Goal: Transaction & Acquisition: Purchase product/service

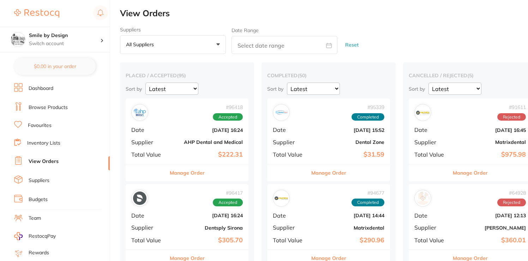
click at [76, 105] on li "Browse Products" at bounding box center [62, 107] width 96 height 11
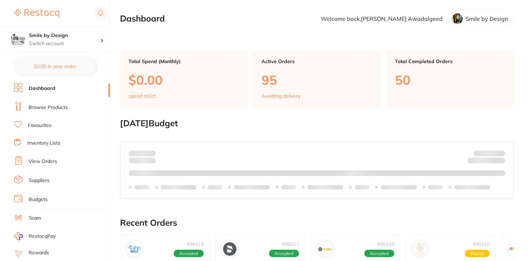
click at [48, 90] on link "Dashboard" at bounding box center [42, 88] width 27 height 7
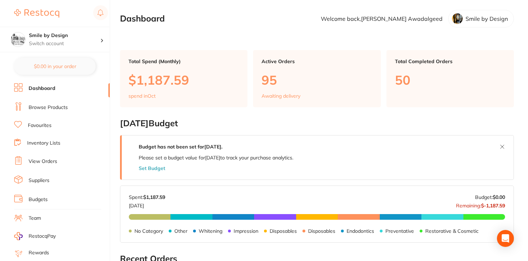
click at [54, 158] on link "View Orders" at bounding box center [43, 161] width 29 height 7
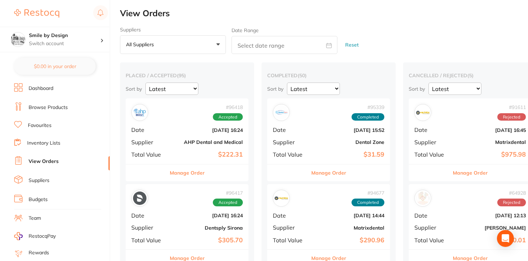
click at [189, 132] on b "[DATE] 16:24" at bounding box center [207, 130] width 71 height 6
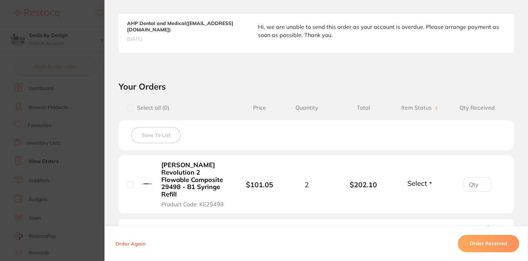
scroll to position [277, 0]
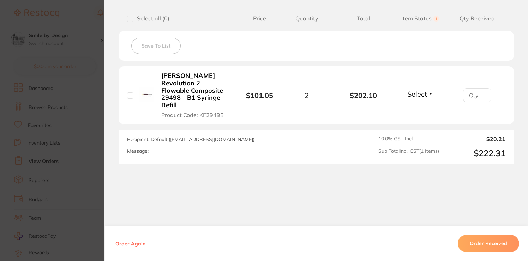
click at [82, 128] on section "Order ID: Restocq- 96418 Order Information Accepted Order Order Date [DATE] 16:…" at bounding box center [264, 130] width 528 height 261
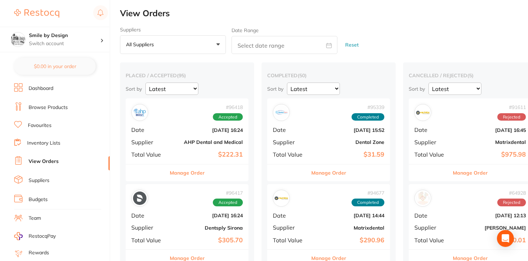
click at [58, 110] on link "Browse Products" at bounding box center [48, 107] width 39 height 7
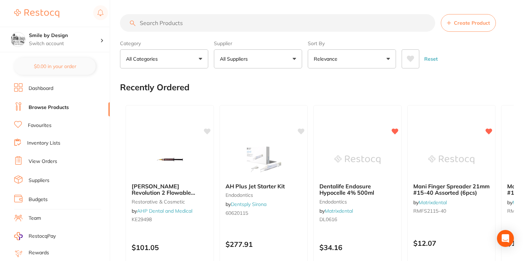
click at [177, 20] on input "search" at bounding box center [277, 23] width 315 height 18
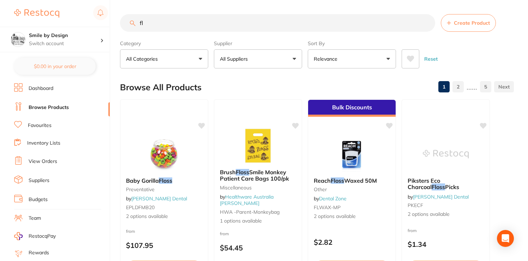
type input "f"
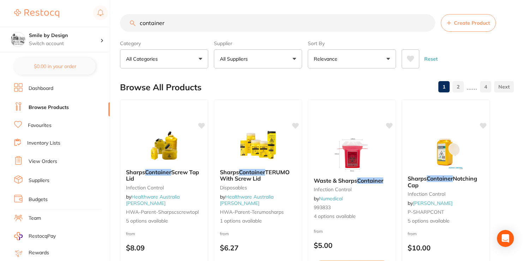
drag, startPoint x: 186, startPoint y: 22, endPoint x: 190, endPoint y: 21, distance: 4.4
click at [186, 22] on input "container" at bounding box center [277, 23] width 315 height 18
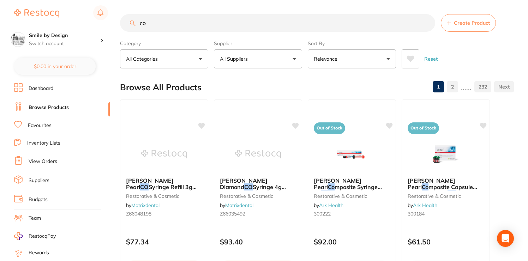
type input "c"
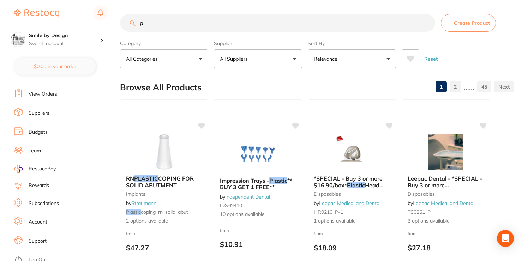
type input "p"
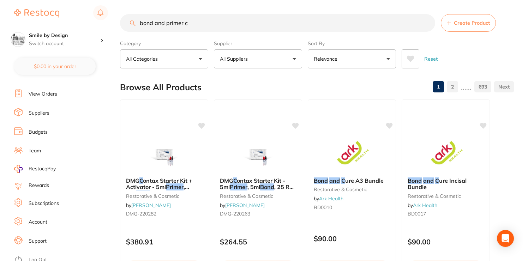
type input "bond and primer c"
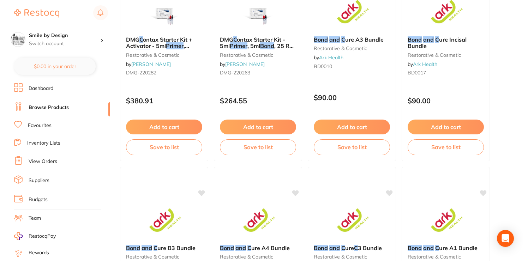
click at [55, 124] on li "Favourites" at bounding box center [62, 125] width 96 height 9
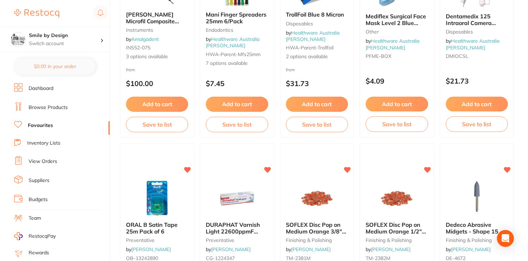
scroll to position [658, 0]
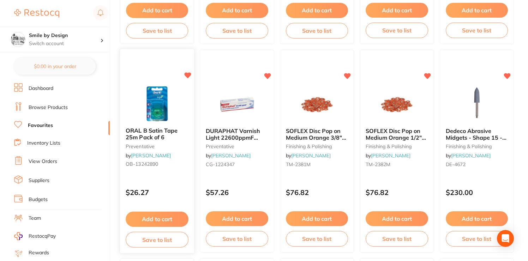
click at [168, 134] on b "ORAL B Satin Tape 25m Pack of 6" at bounding box center [157, 134] width 63 height 13
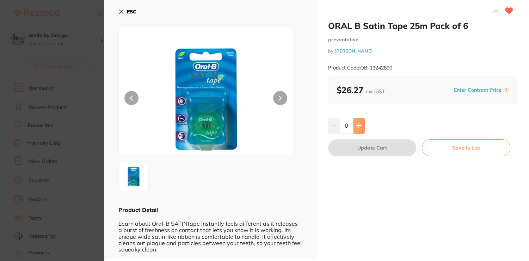
click at [361, 126] on icon at bounding box center [359, 126] width 6 height 6
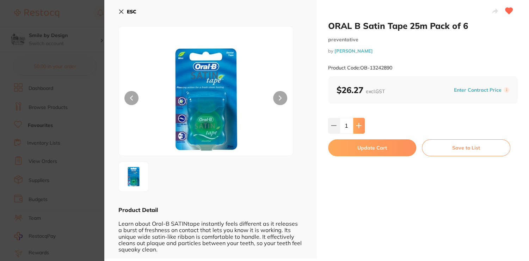
click at [361, 126] on icon at bounding box center [359, 126] width 6 height 6
type input "2"
click at [381, 152] on button "Update Cart" at bounding box center [372, 147] width 89 height 17
checkbox input "false"
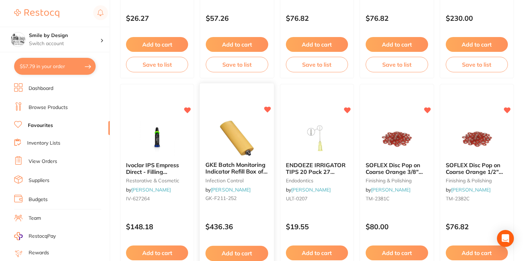
scroll to position [847, 0]
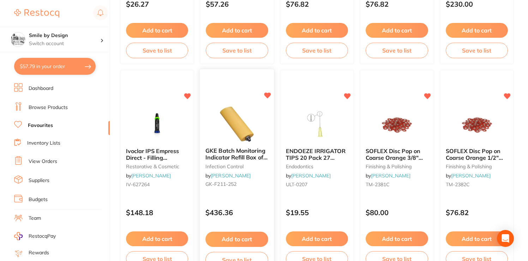
click at [246, 153] on span "GKE Batch Monitoring Indicator Refill Box of 250" at bounding box center [237, 157] width 62 height 20
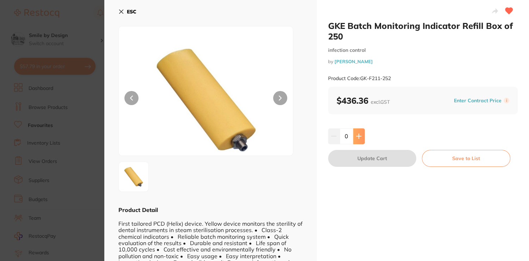
click at [358, 133] on icon at bounding box center [359, 136] width 6 height 6
type input "1"
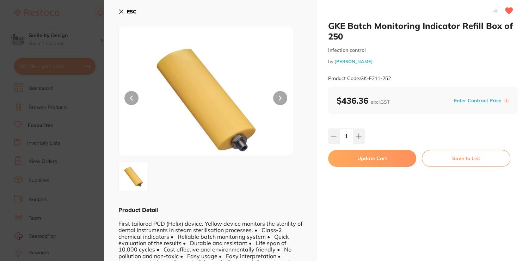
click at [399, 159] on button "Update Cart" at bounding box center [372, 158] width 89 height 17
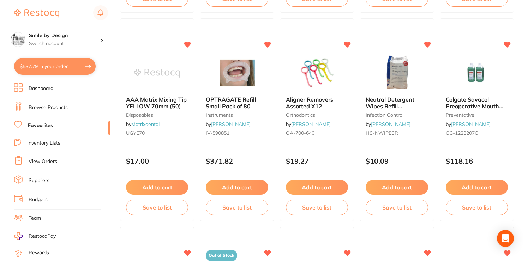
scroll to position [1017, 0]
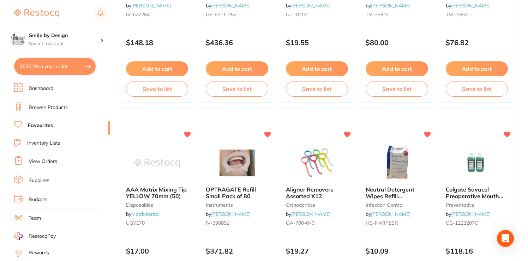
click at [65, 104] on link "Browse Products" at bounding box center [48, 107] width 39 height 7
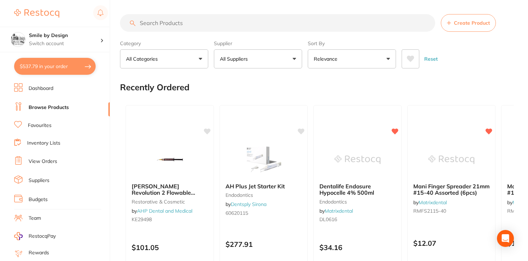
click at [214, 17] on input "search" at bounding box center [277, 23] width 315 height 18
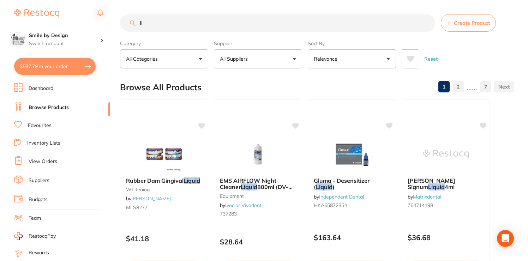
type input "l"
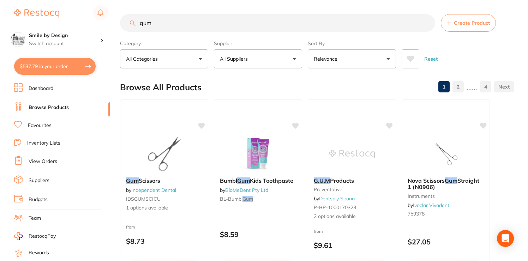
drag, startPoint x: 162, startPoint y: 37, endPoint x: 128, endPoint y: 20, distance: 37.7
click at [118, 21] on div "$537.79 Smile by Design Switch account Smile by Design - [GEOGRAPHIC_DATA] Smil…" at bounding box center [264, 130] width 528 height 261
paste input "[URL][DOMAIN_NAME]"
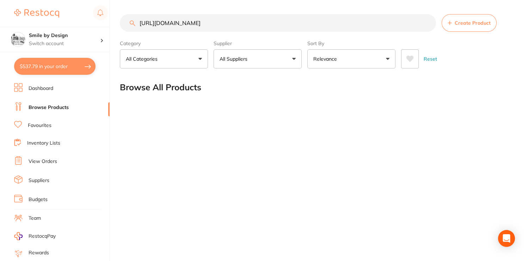
click at [232, 29] on input "[URL][DOMAIN_NAME]" at bounding box center [278, 23] width 316 height 18
type input "gum"
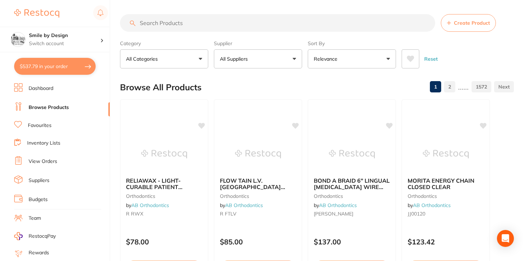
click at [151, 21] on input "search" at bounding box center [277, 23] width 315 height 18
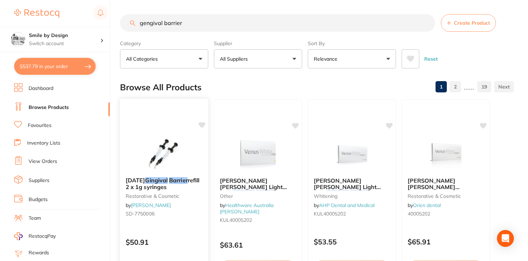
click at [156, 181] on em "Gingival" at bounding box center [156, 180] width 23 height 7
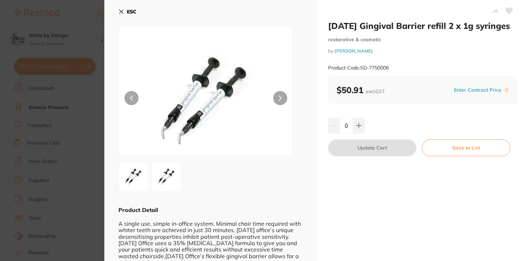
click at [123, 11] on icon at bounding box center [122, 12] width 6 height 6
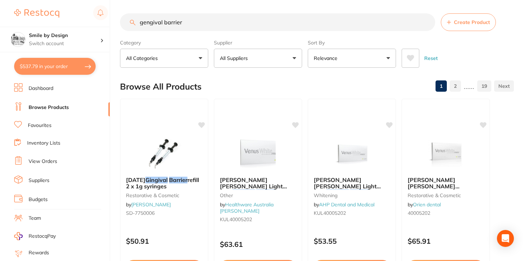
click at [146, 23] on input "gengival barrier" at bounding box center [277, 22] width 315 height 18
drag, startPoint x: 196, startPoint y: 23, endPoint x: 141, endPoint y: 22, distance: 55.4
click at [141, 22] on input "gengival barrier" at bounding box center [277, 22] width 315 height 18
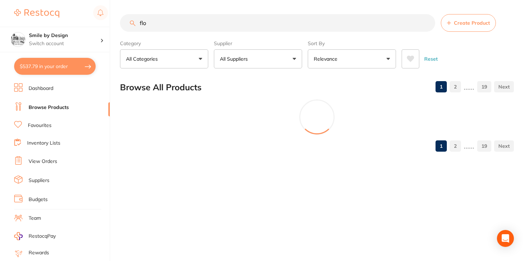
scroll to position [0, 0]
type input "f"
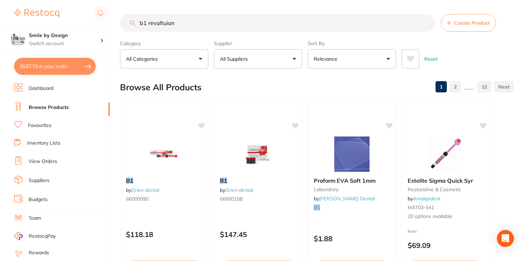
type input "b1 revoltuion"
